Goal: Find specific page/section: Find specific page/section

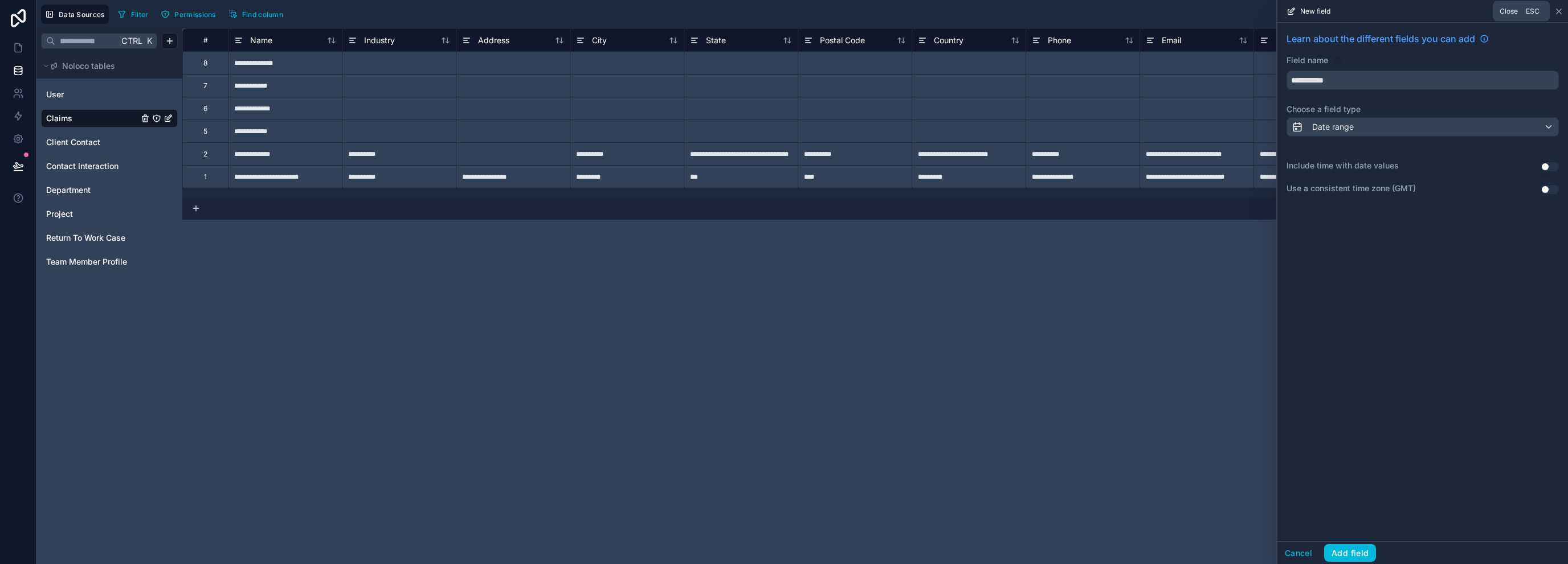
click at [1554, 9] on icon at bounding box center [1559, 11] width 9 height 9
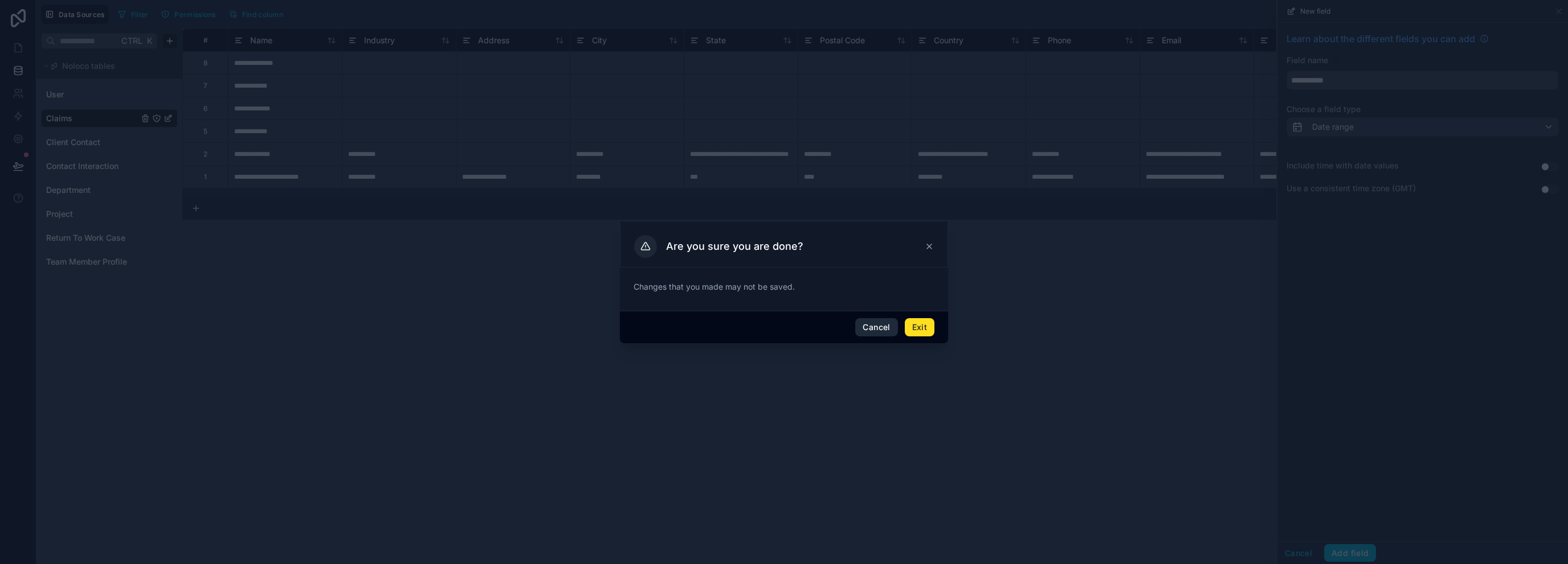
click at [889, 327] on button "Cancel" at bounding box center [876, 327] width 42 height 18
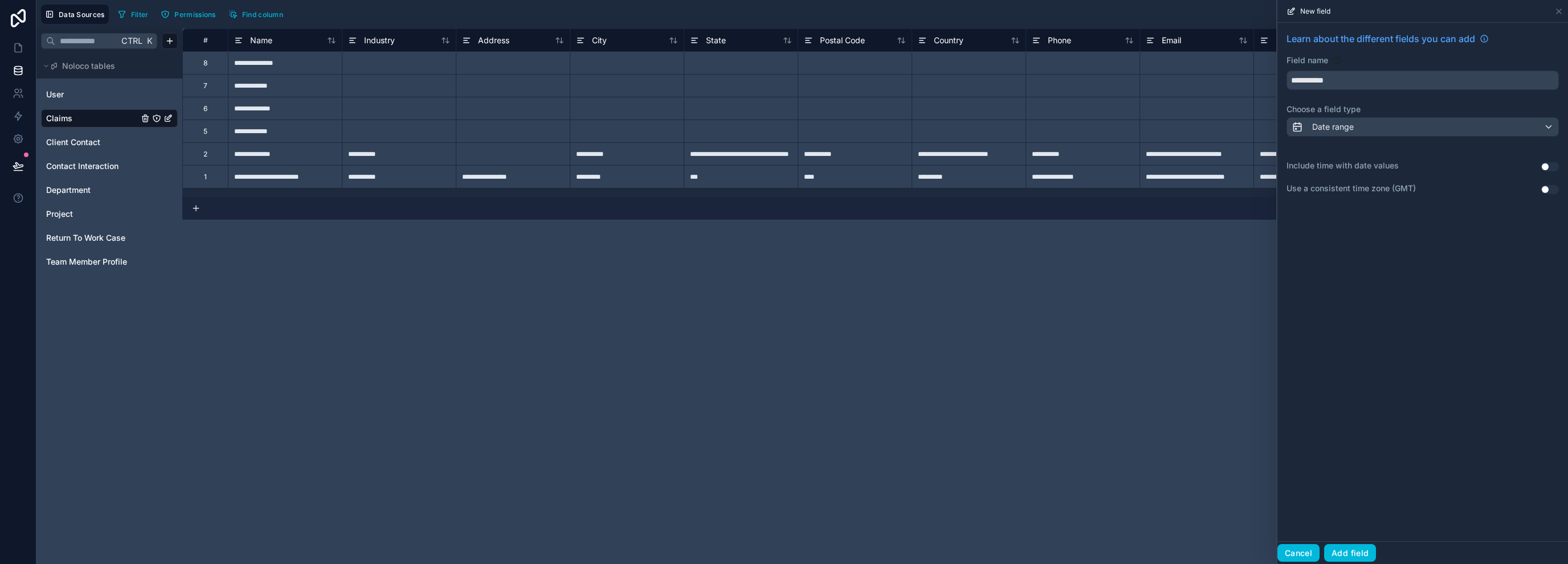
click at [1299, 557] on button "Cancel" at bounding box center [1299, 553] width 42 height 18
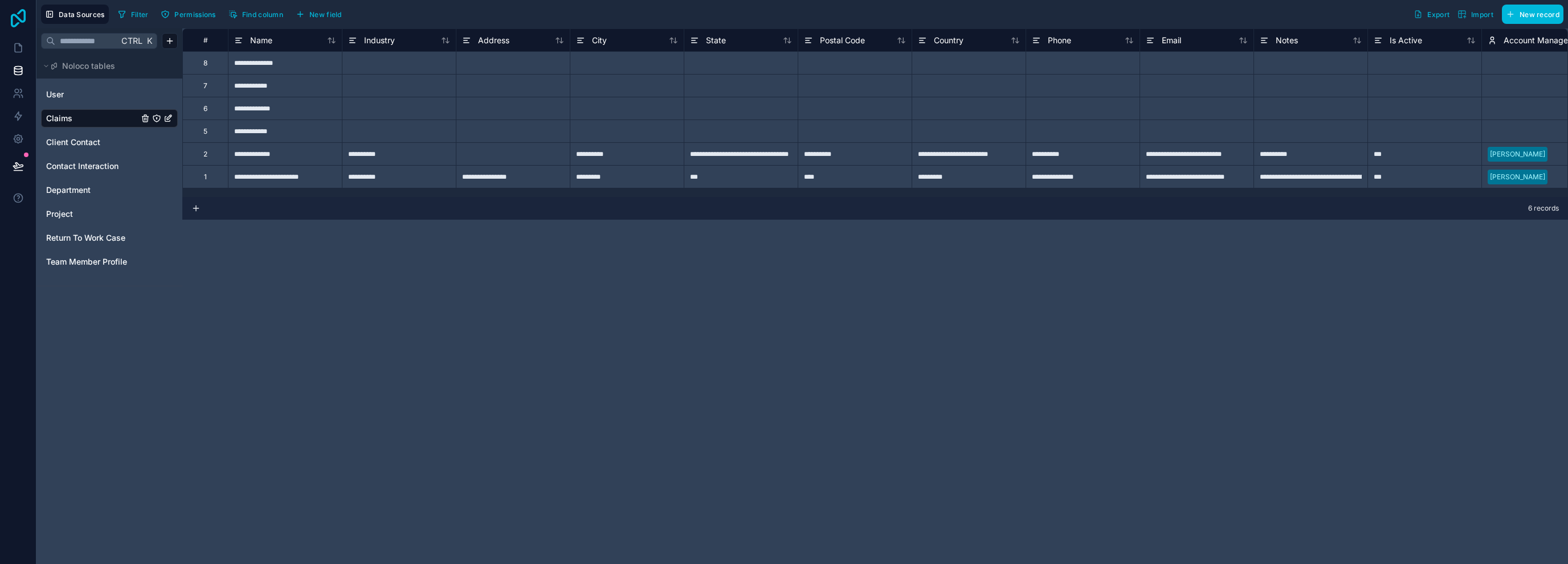
click at [17, 20] on icon at bounding box center [17, 18] width 23 height 18
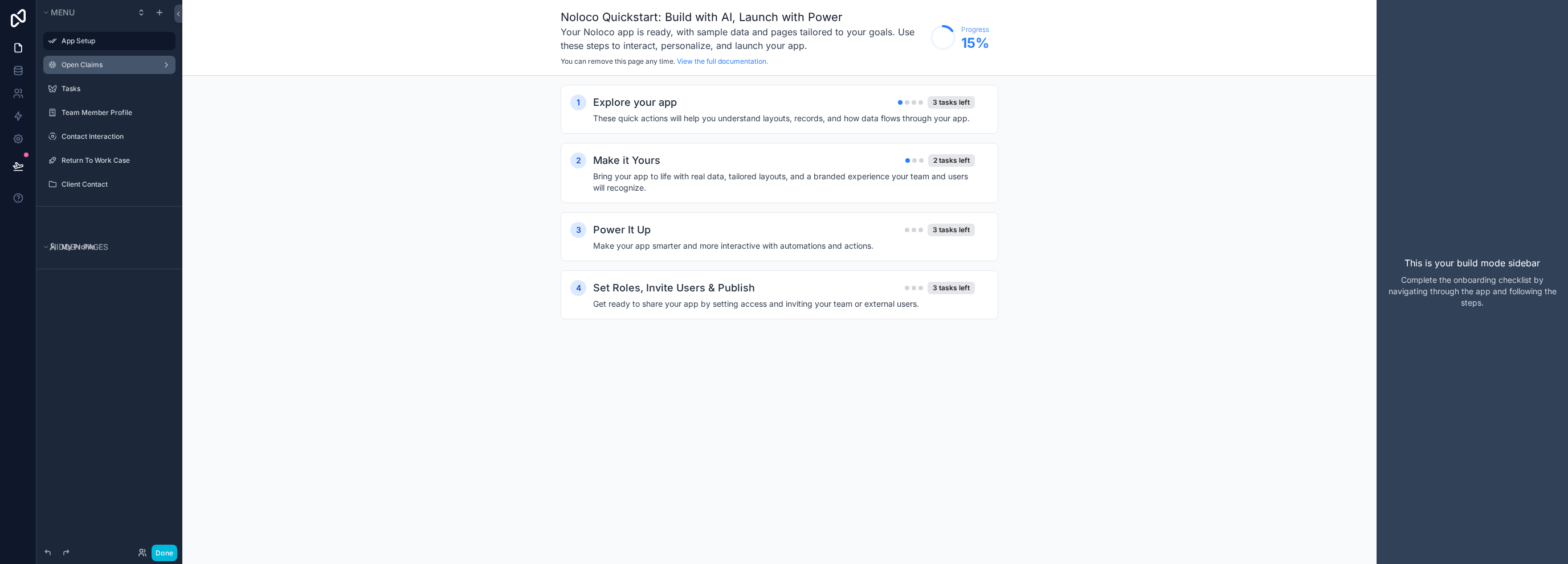
click at [89, 68] on label "Open Claims" at bounding box center [106, 65] width 91 height 9
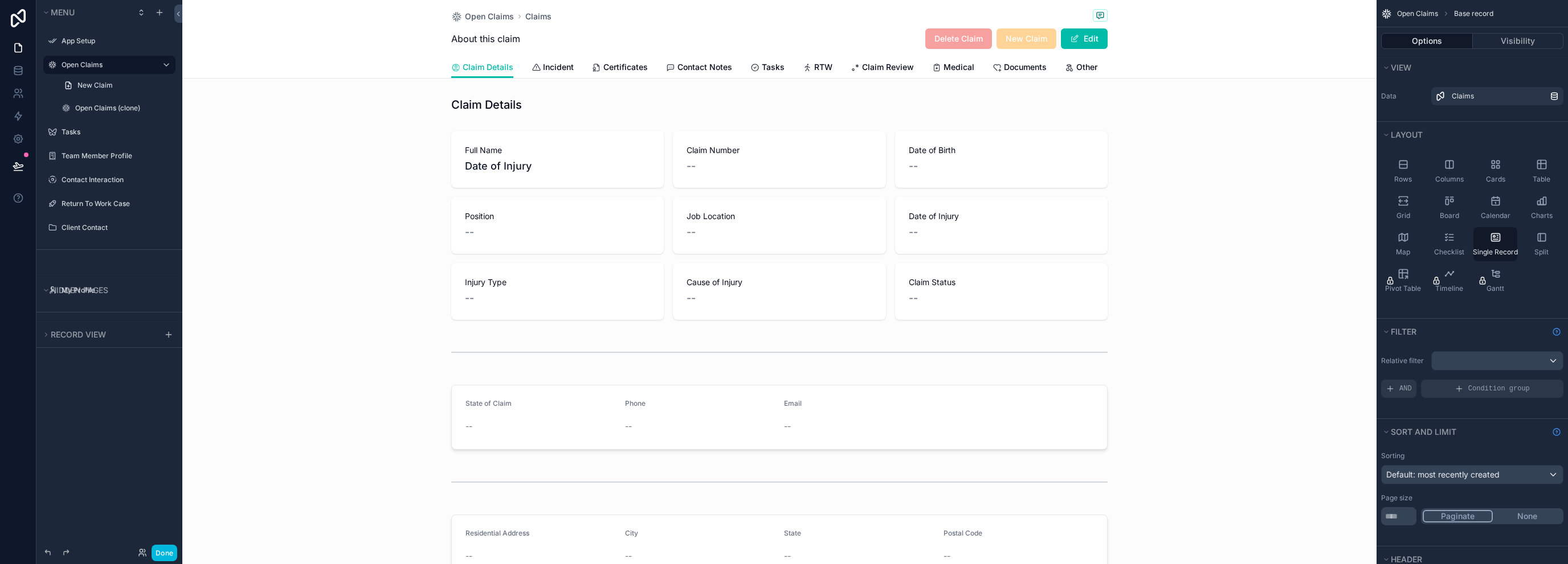
click at [7, 23] on link at bounding box center [18, 18] width 36 height 36
